Goal: Register for event/course

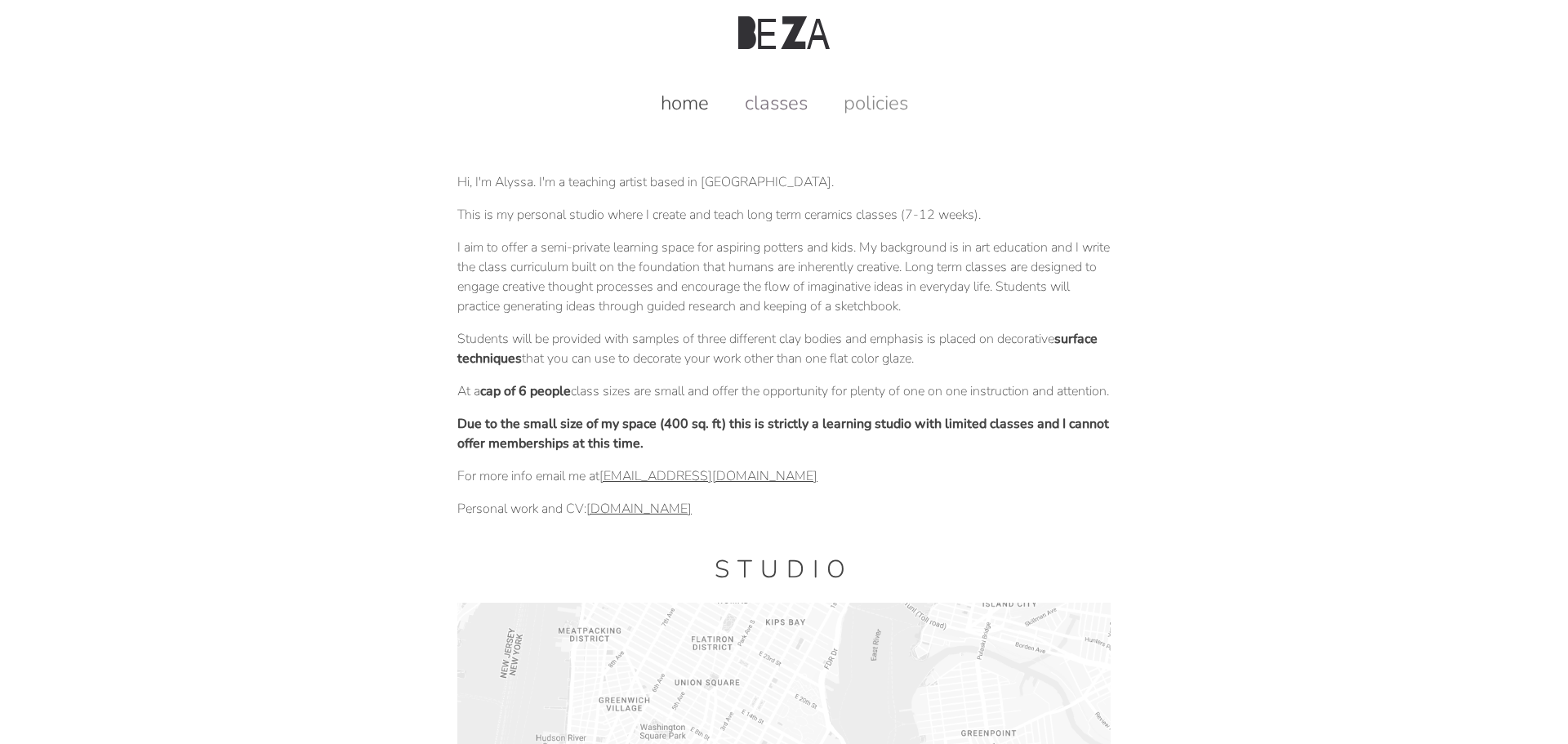
click at [770, 109] on link "classes" at bounding box center [776, 103] width 96 height 26
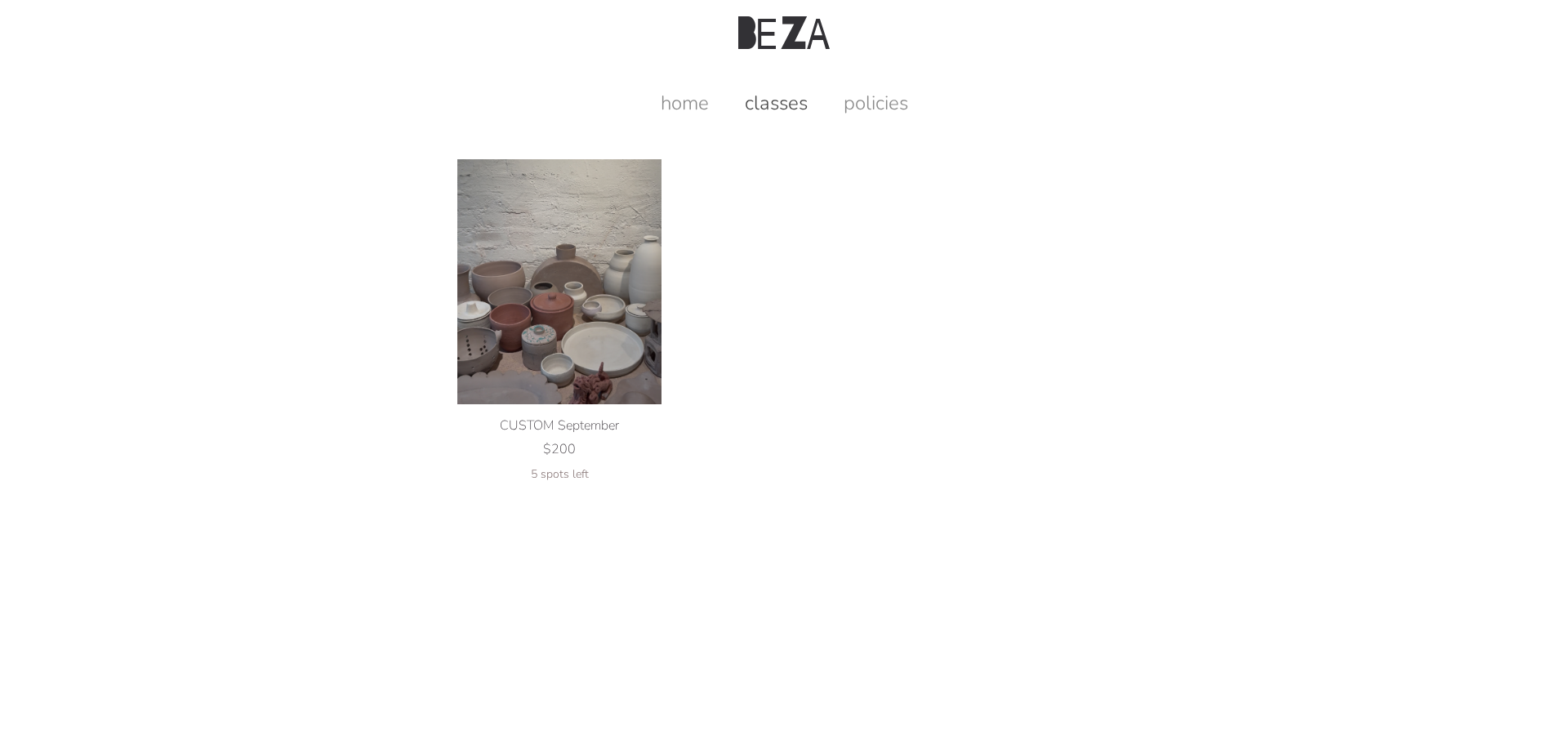
click at [584, 275] on img at bounding box center [559, 282] width 204 height 245
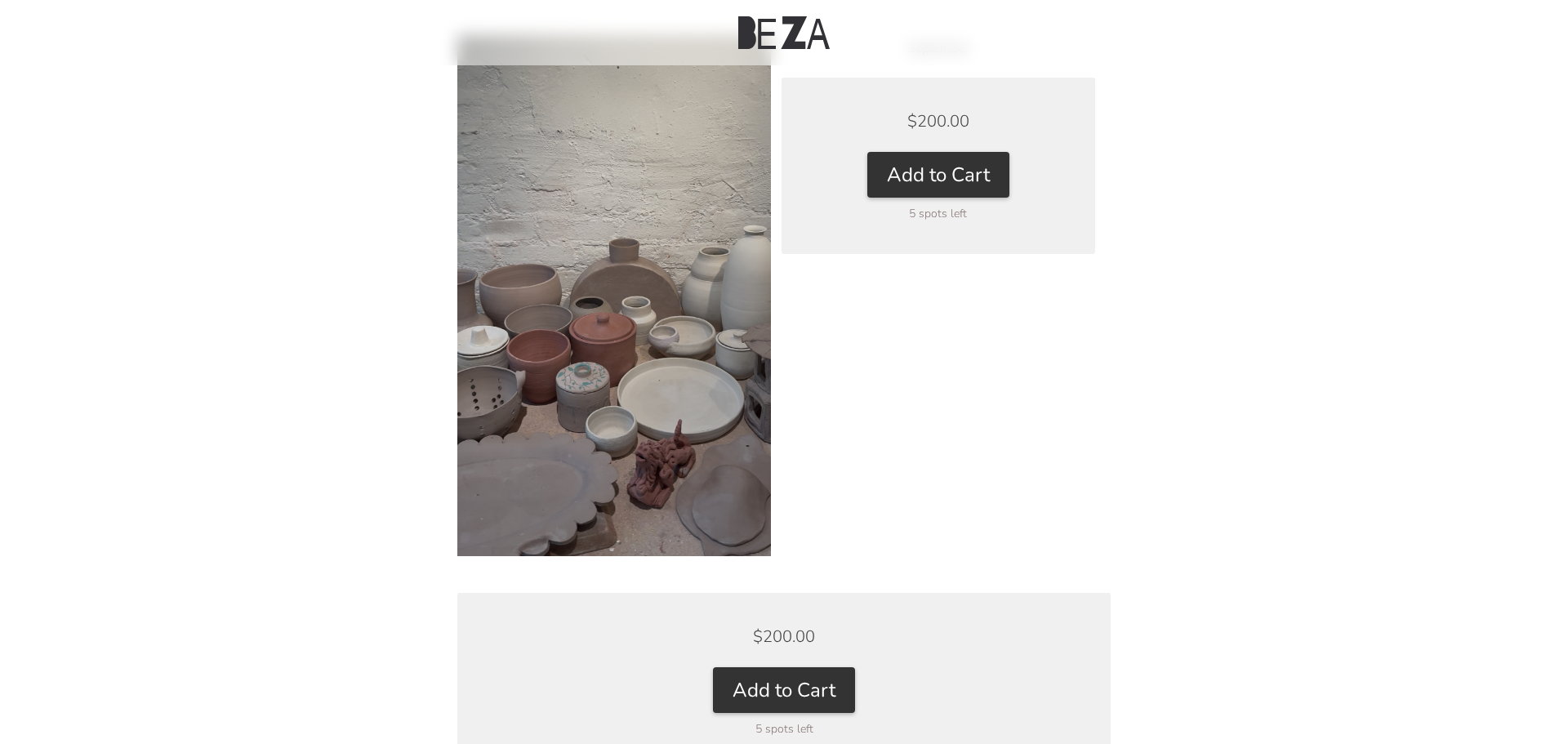
scroll to position [252, 0]
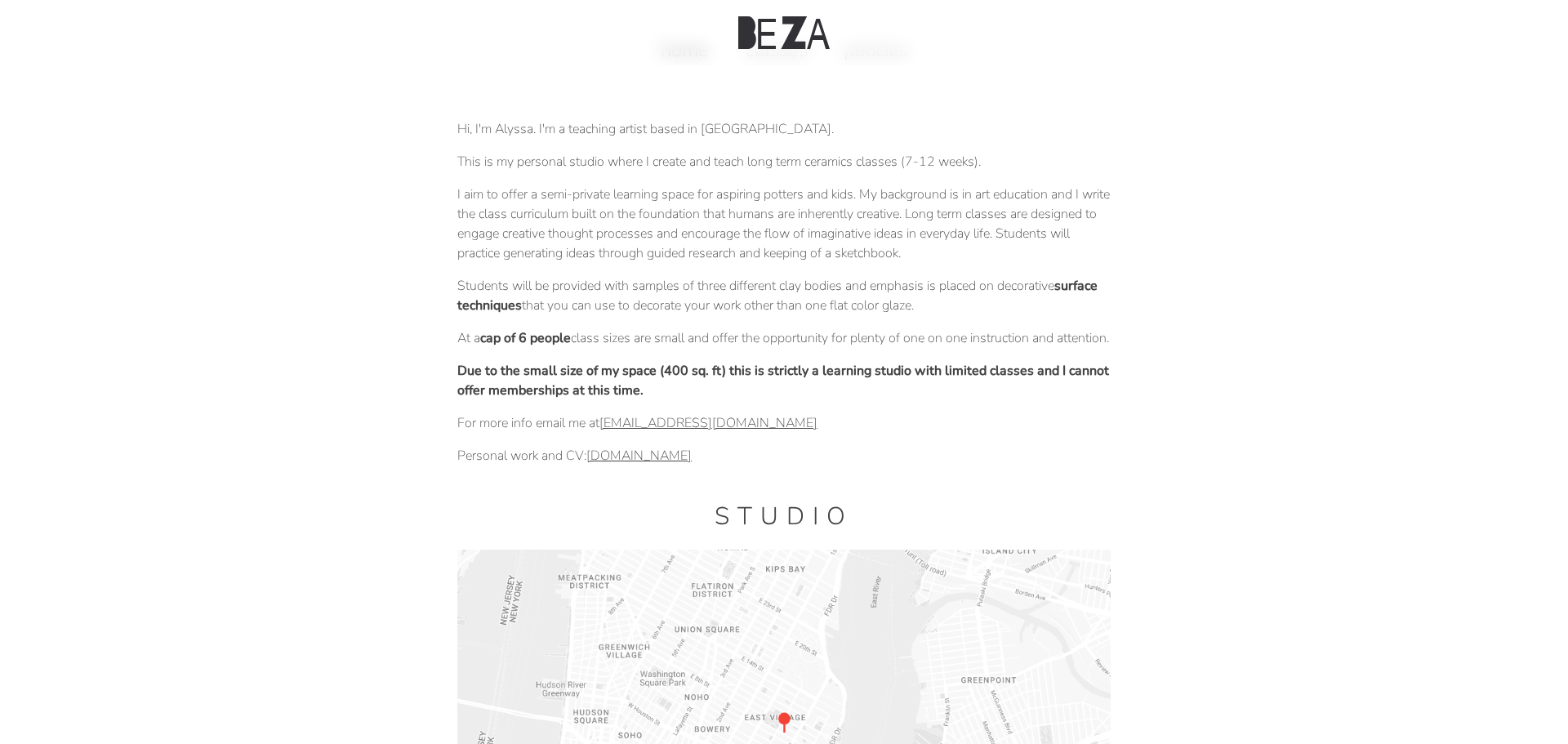
scroll to position [82, 0]
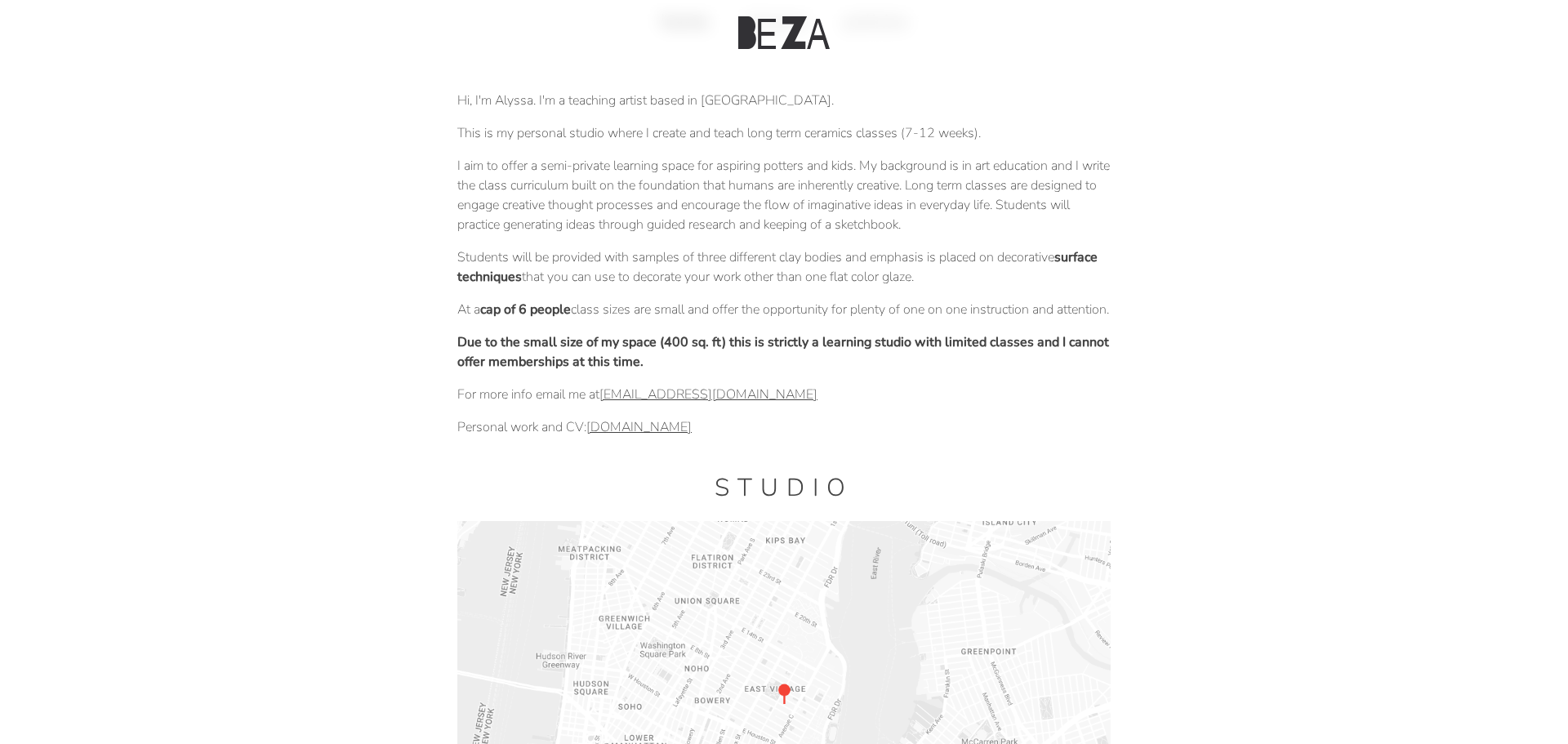
click at [727, 349] on div "Hi, I'm Alyssa. I'm a teaching artist based in [GEOGRAPHIC_DATA]. This is my pe…" at bounding box center [783, 663] width 653 height 1172
